Goal: Information Seeking & Learning: Learn about a topic

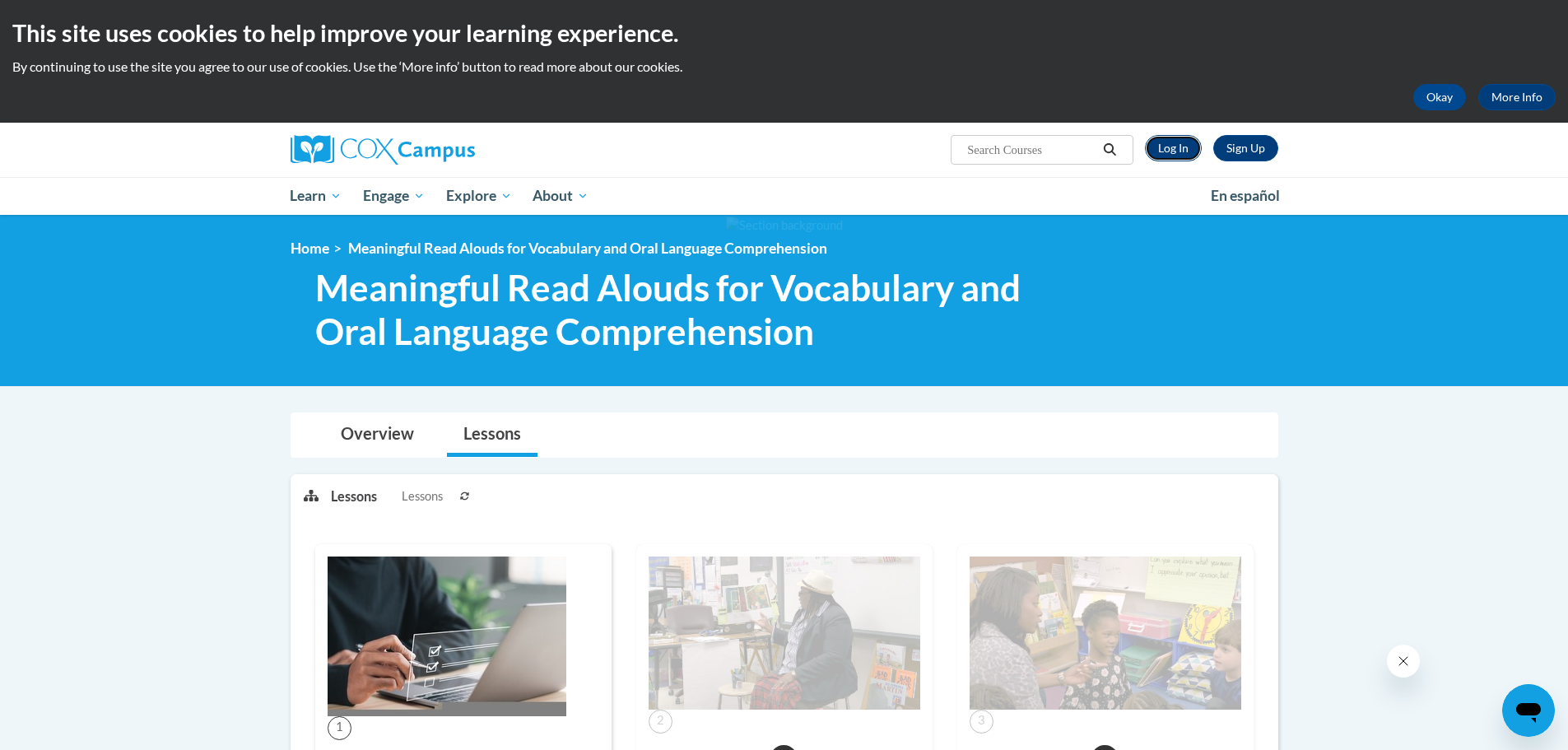
click at [1174, 138] on link "Log In" at bounding box center [1173, 148] width 57 height 27
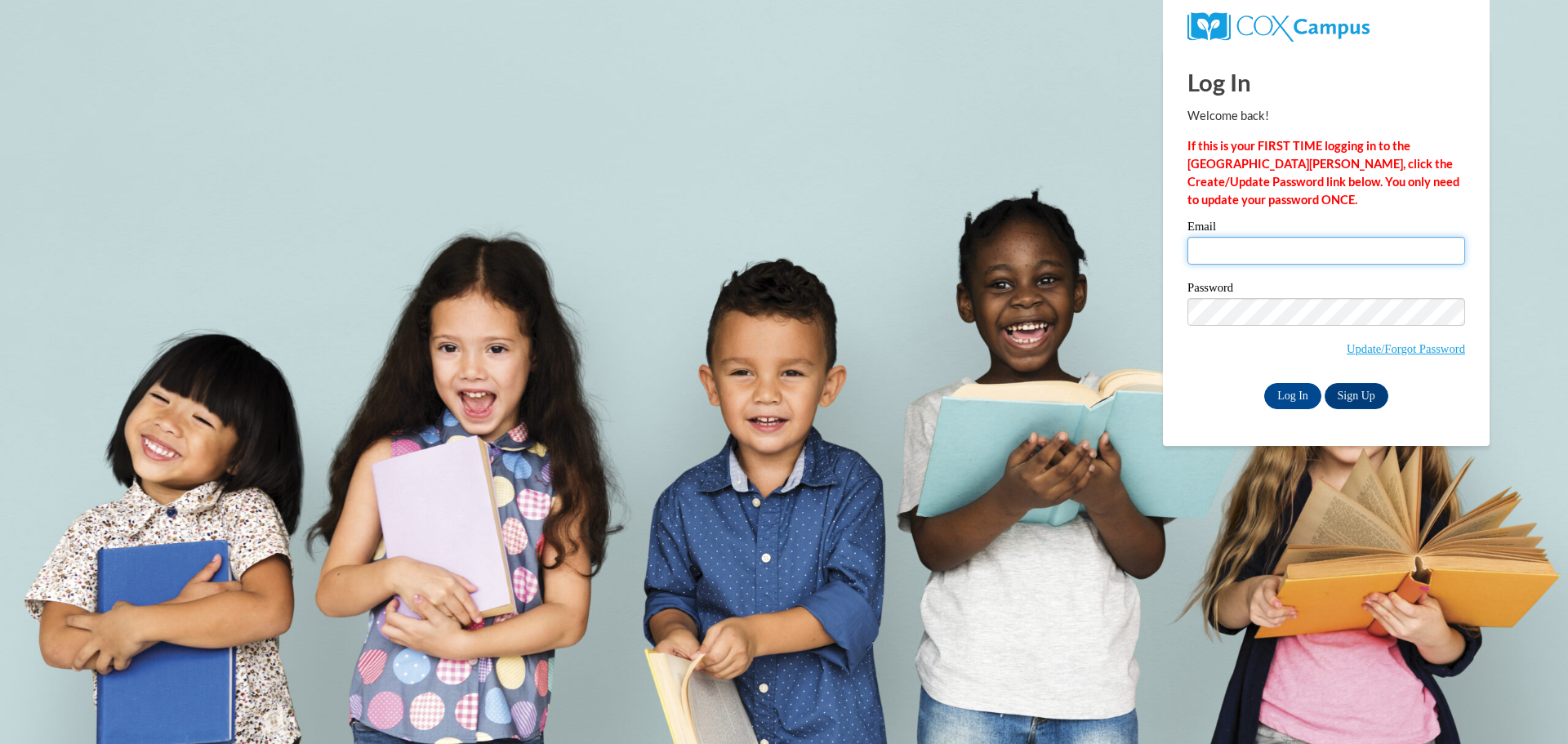
click at [1231, 246] on input "Email" at bounding box center [1327, 250] width 278 height 28
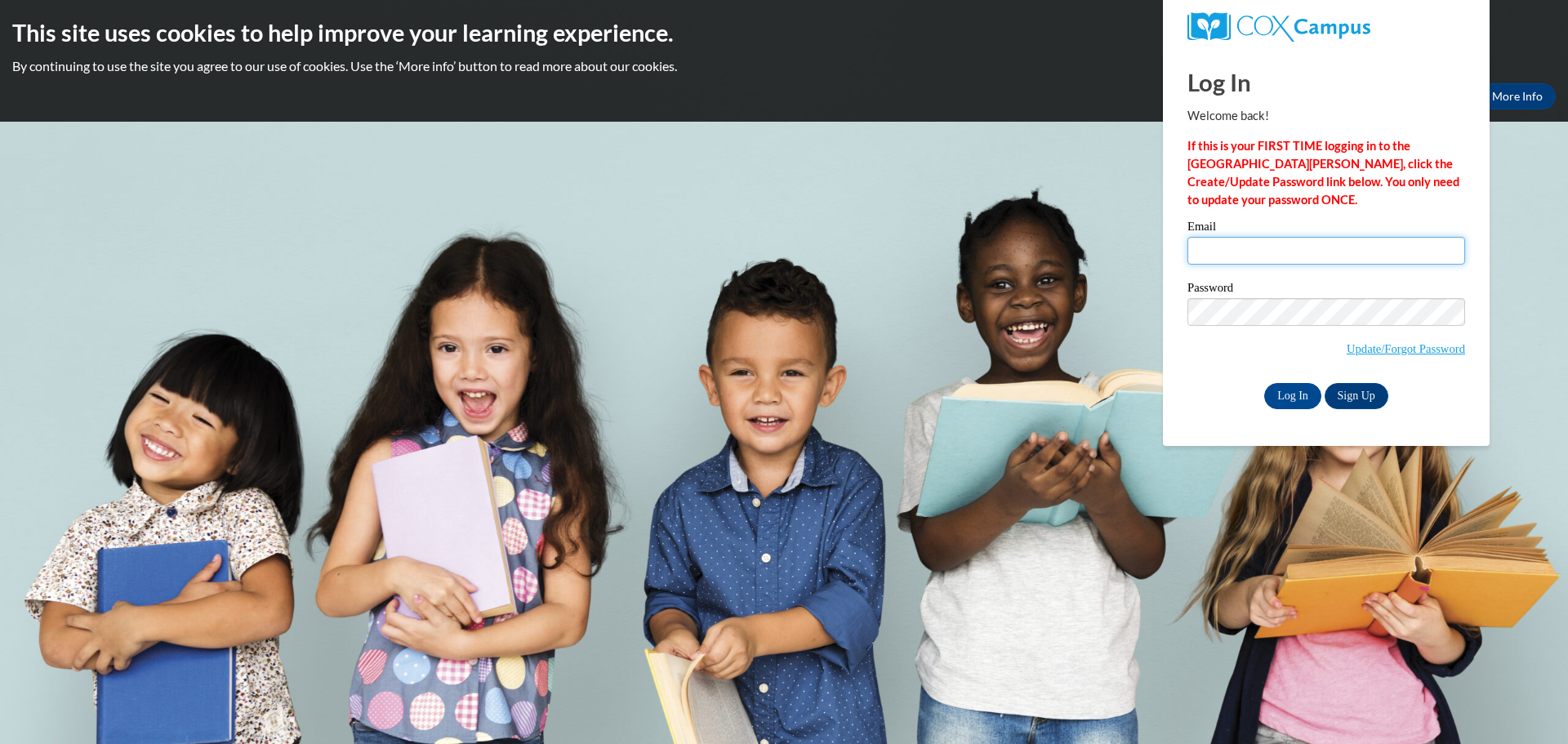
type input "smithme@prescott.k12.wi.us"
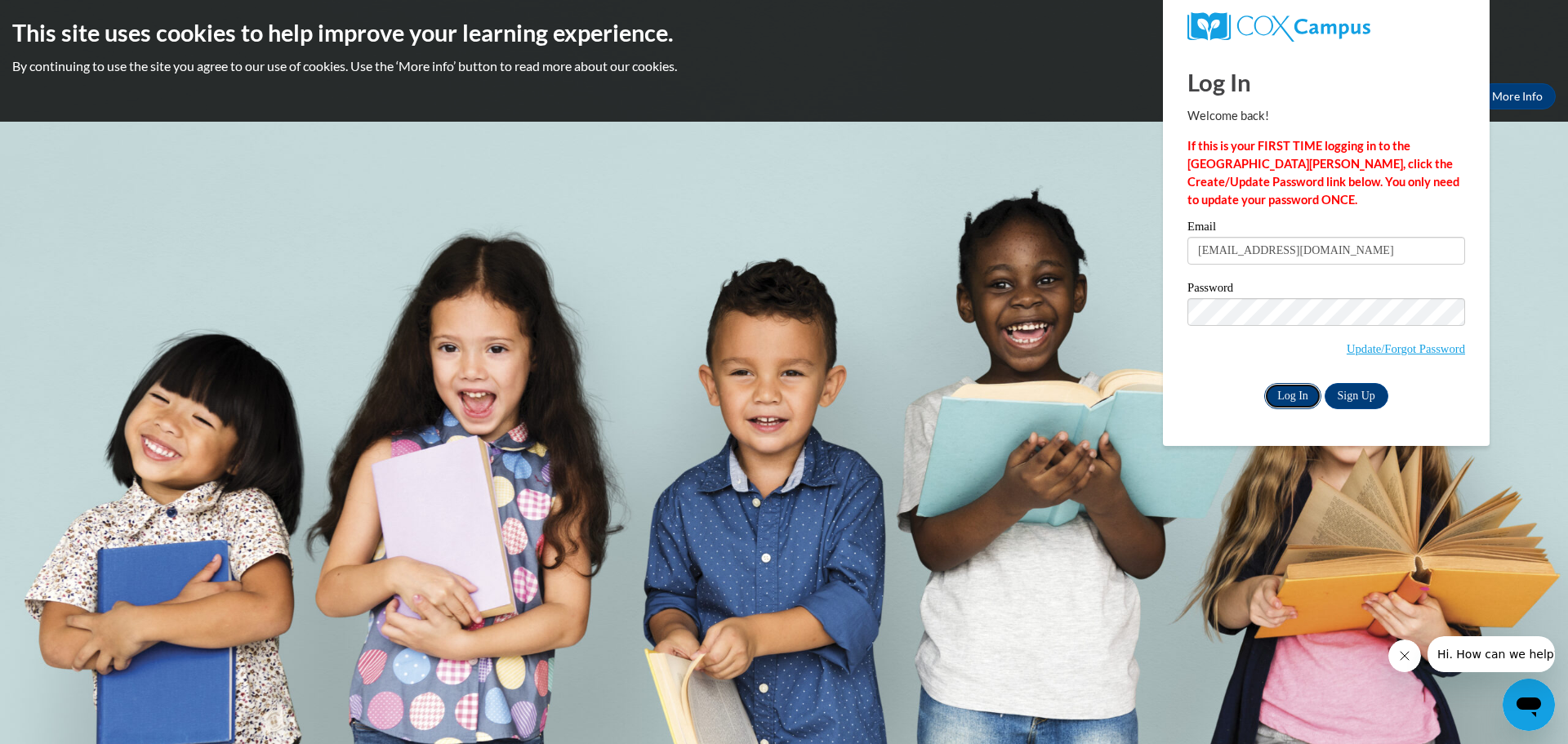
click at [1294, 398] on input "Log In" at bounding box center [1293, 396] width 57 height 27
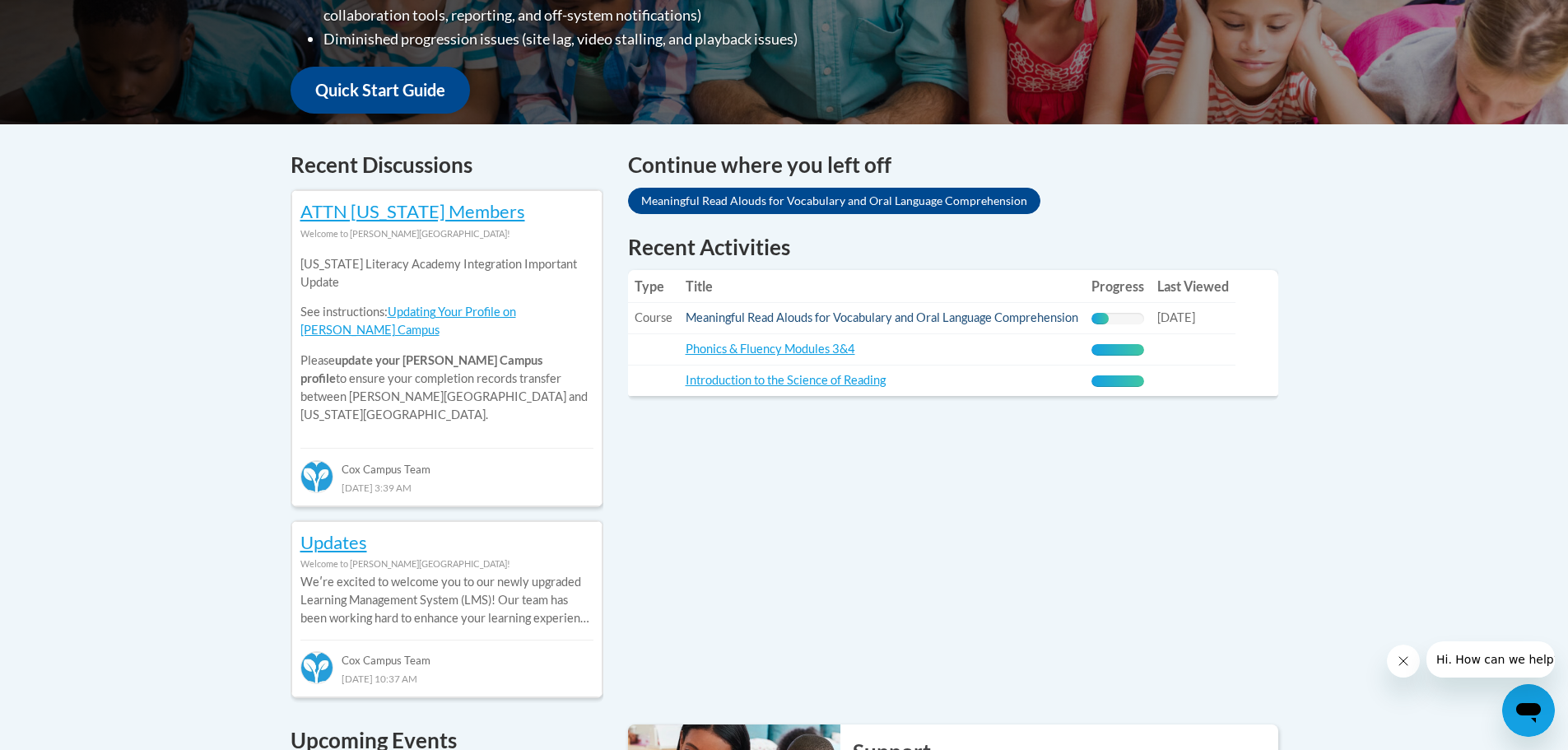
scroll to position [741, 0]
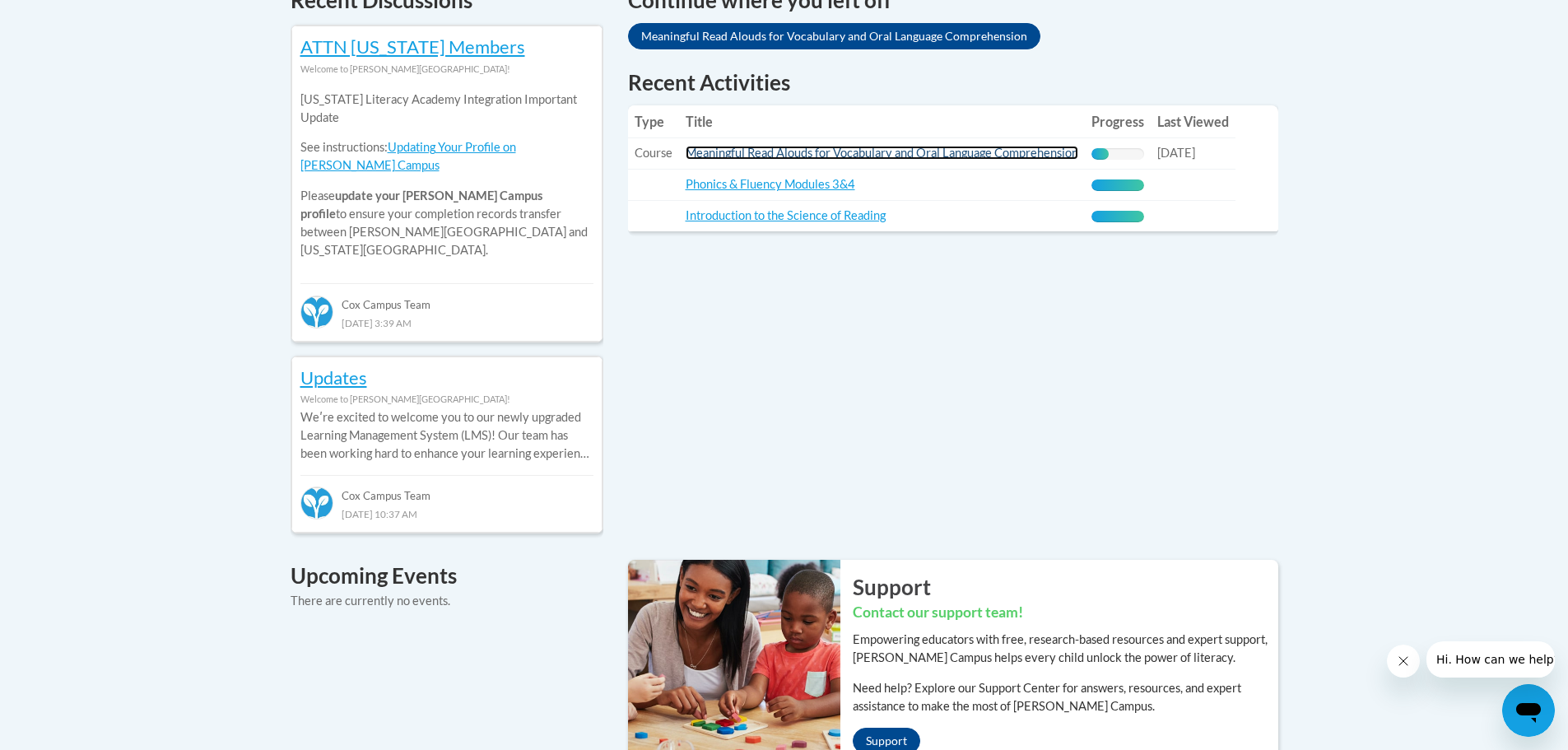
click at [936, 151] on link "Meaningful Read Alouds for Vocabulary and Oral Language Comprehension" at bounding box center [881, 153] width 392 height 14
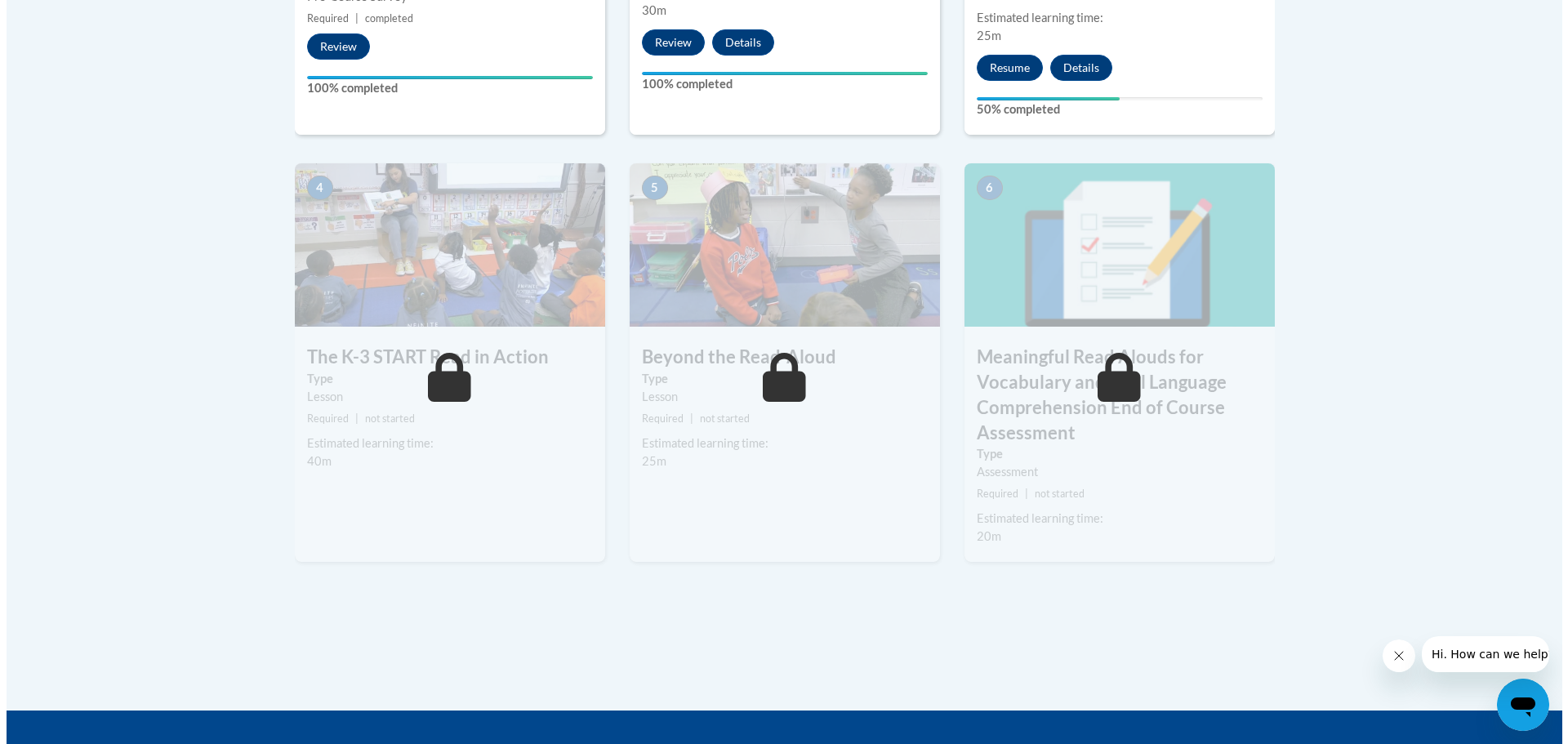
scroll to position [653, 0]
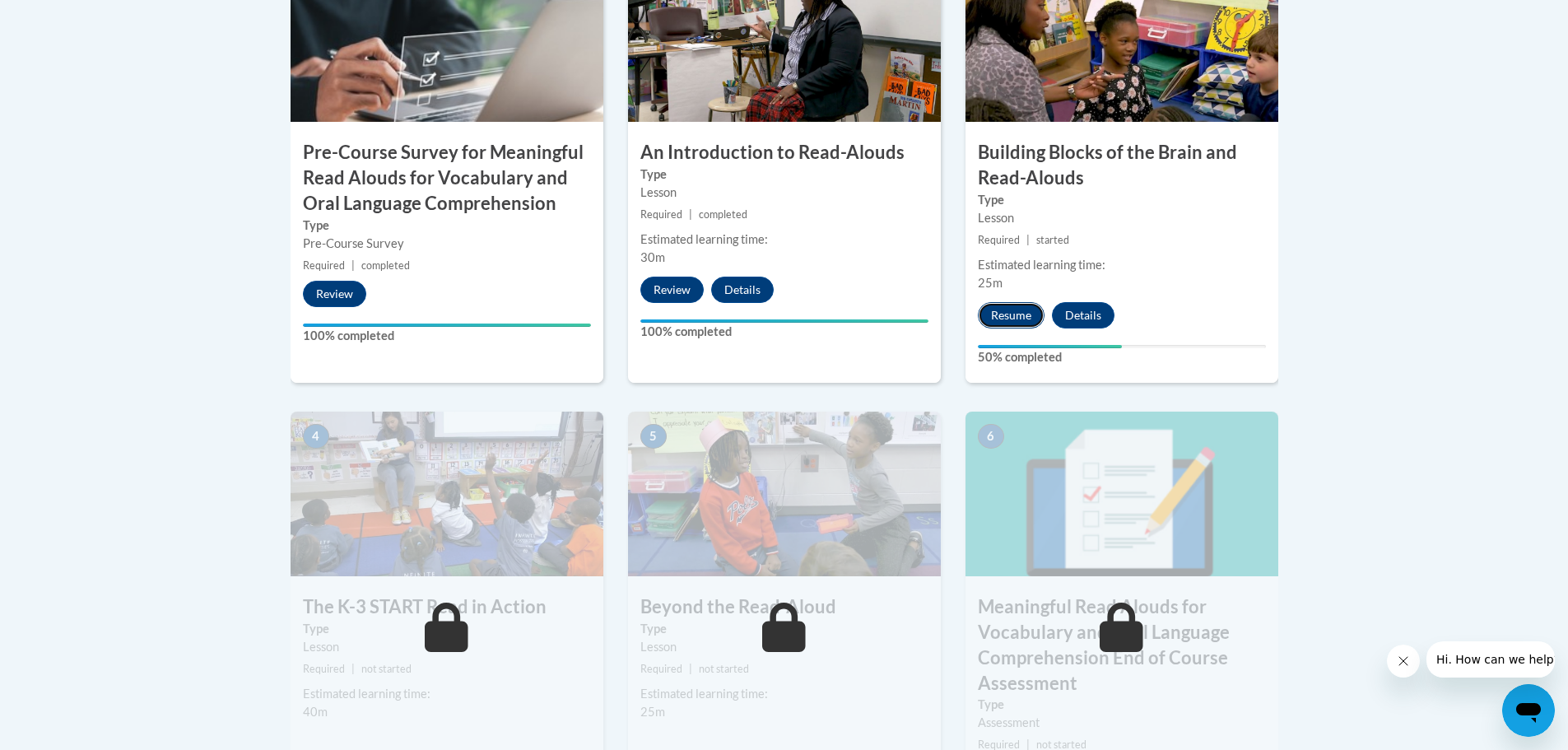
click at [1026, 312] on button "Resume" at bounding box center [1010, 315] width 67 height 27
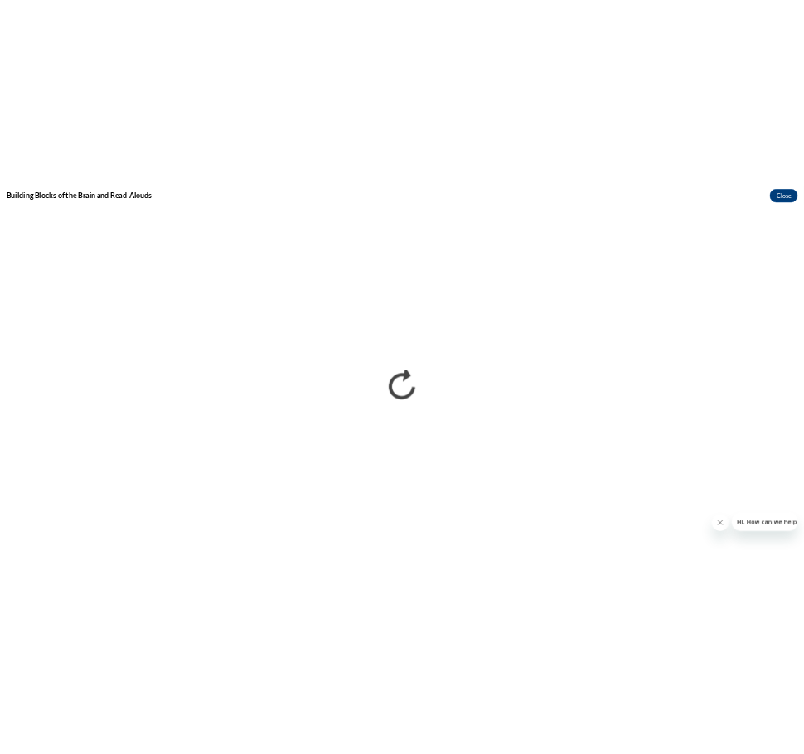
scroll to position [0, 0]
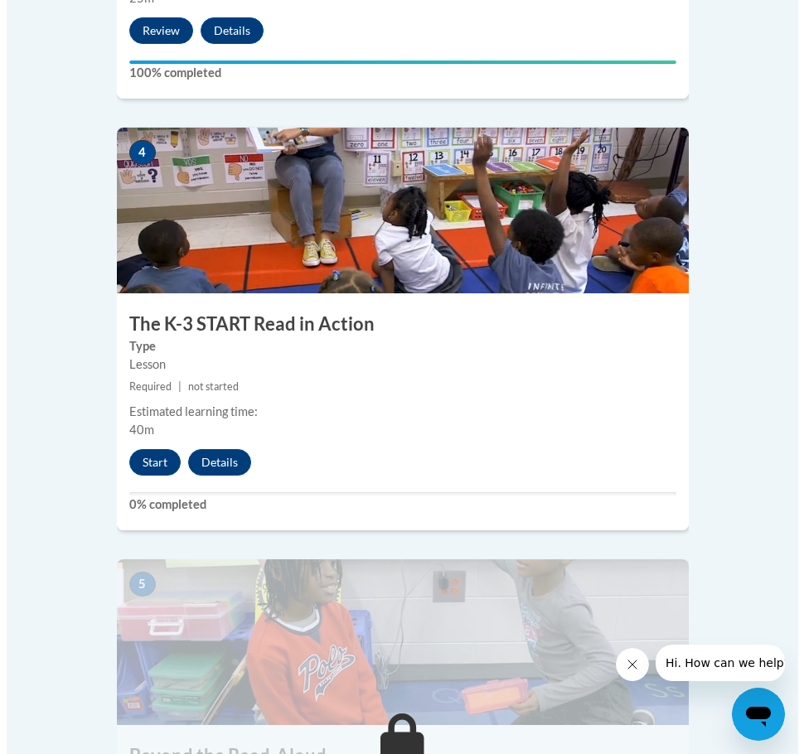
scroll to position [1823, 0]
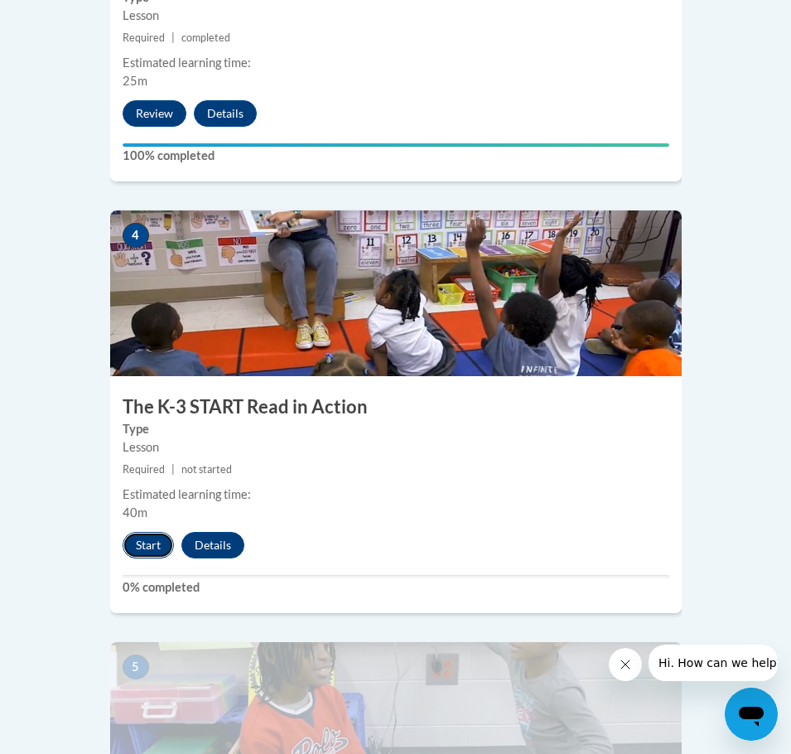
click at [137, 532] on button "Start" at bounding box center [148, 545] width 51 height 27
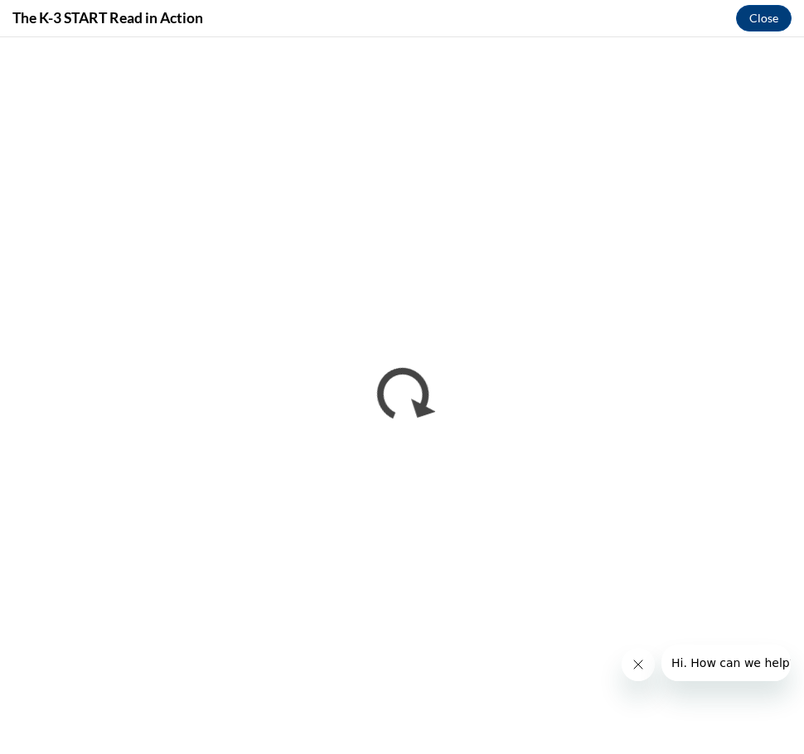
scroll to position [0, 0]
